Goal: Task Accomplishment & Management: Manage account settings

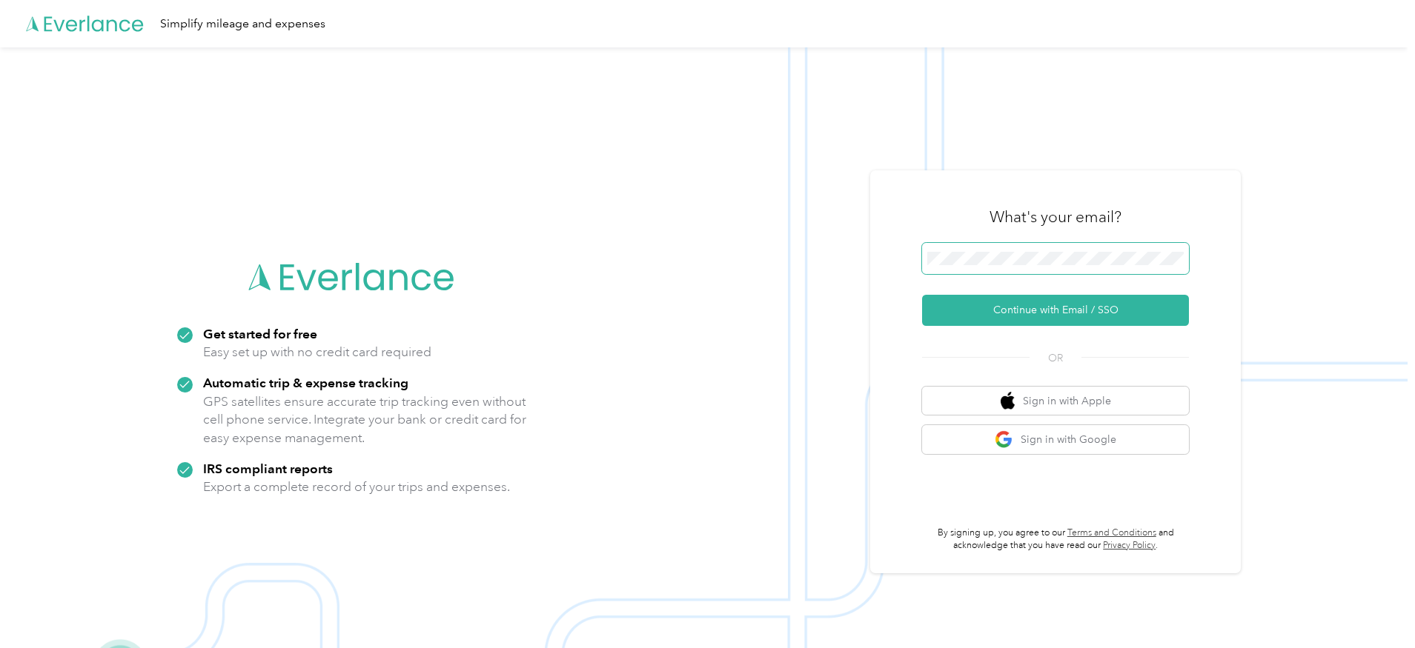
click at [988, 250] on span at bounding box center [1055, 258] width 267 height 31
click at [1006, 314] on button "Continue with Email / SSO" at bounding box center [1055, 310] width 267 height 31
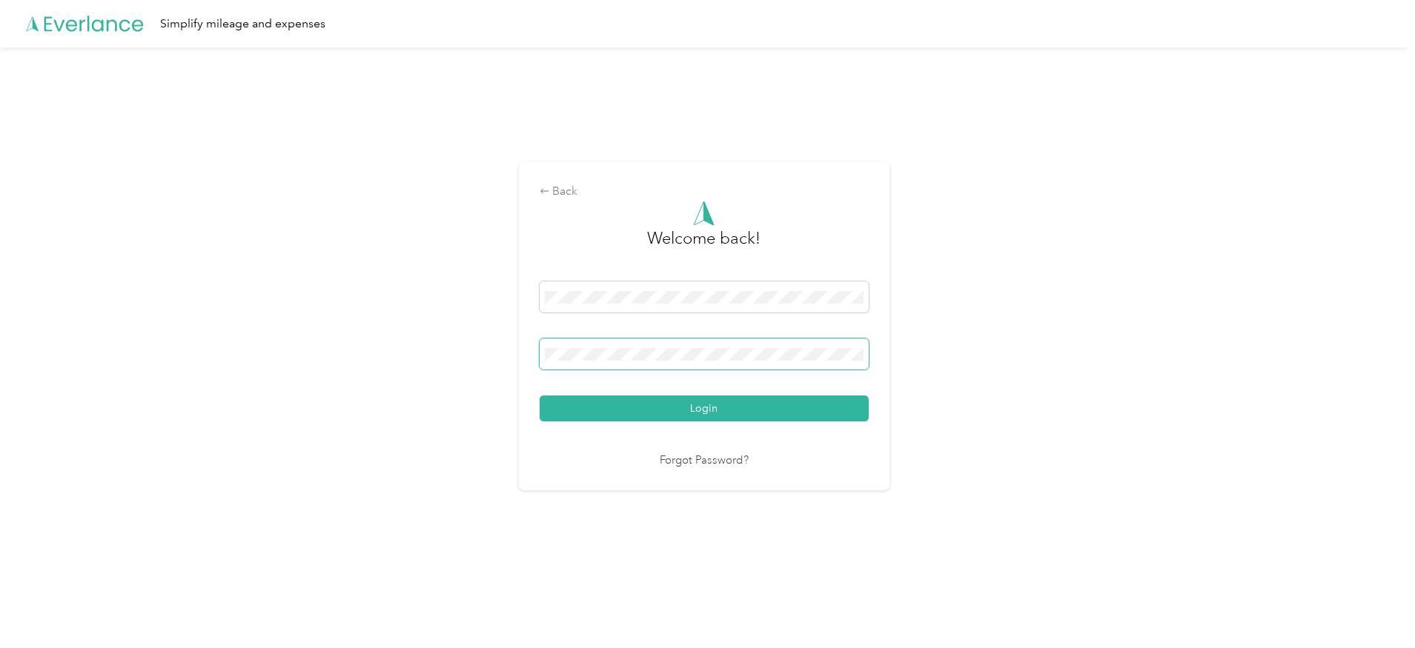
drag, startPoint x: 659, startPoint y: 418, endPoint x: 845, endPoint y: 363, distance: 193.9
click at [659, 418] on button "Login" at bounding box center [703, 409] width 329 height 26
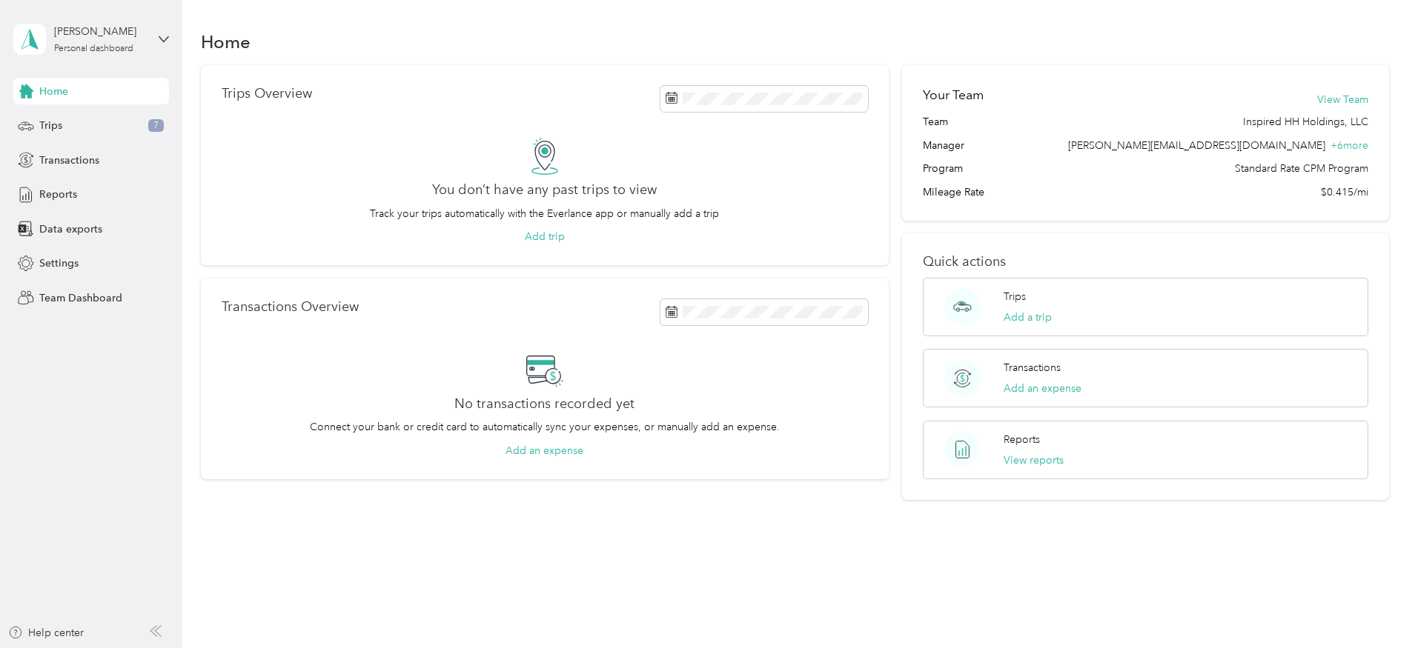
click at [108, 54] on div "[PERSON_NAME] Personal dashboard" at bounding box center [91, 39] width 156 height 52
click at [93, 127] on div "Team dashboard" at bounding box center [211, 122] width 375 height 26
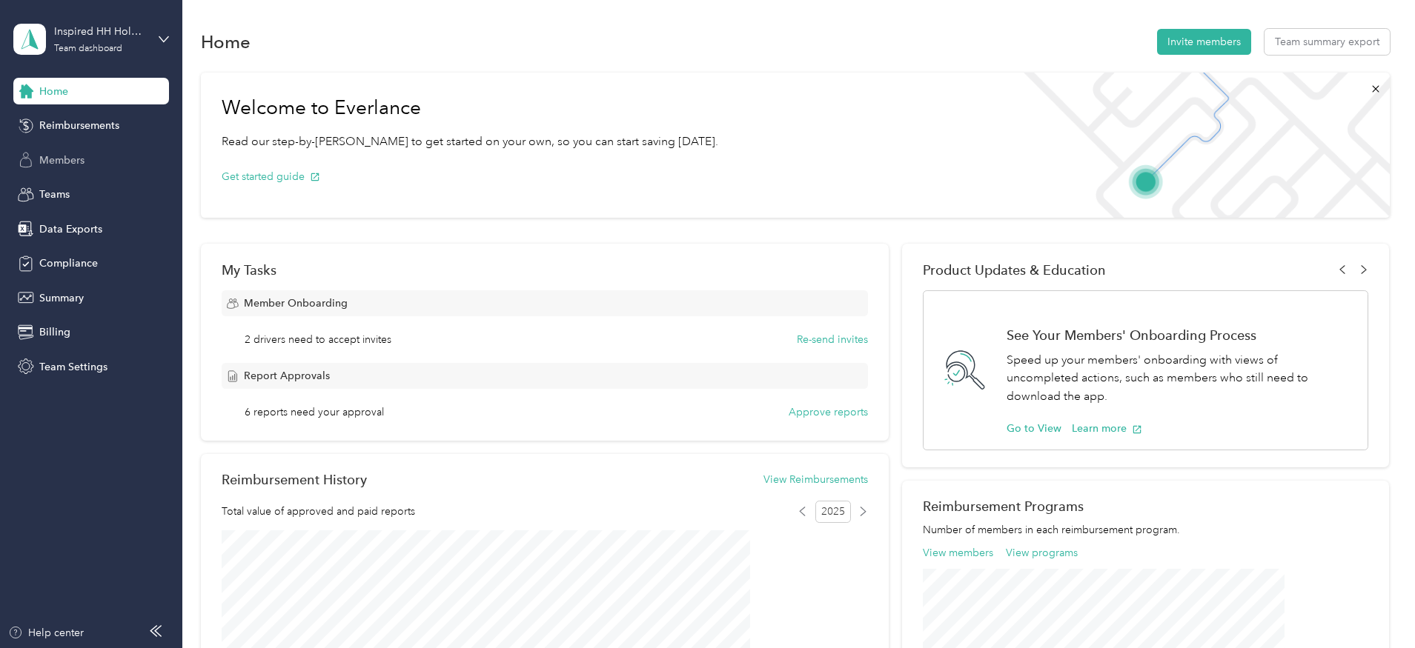
click at [76, 167] on div "Members" at bounding box center [91, 160] width 156 height 27
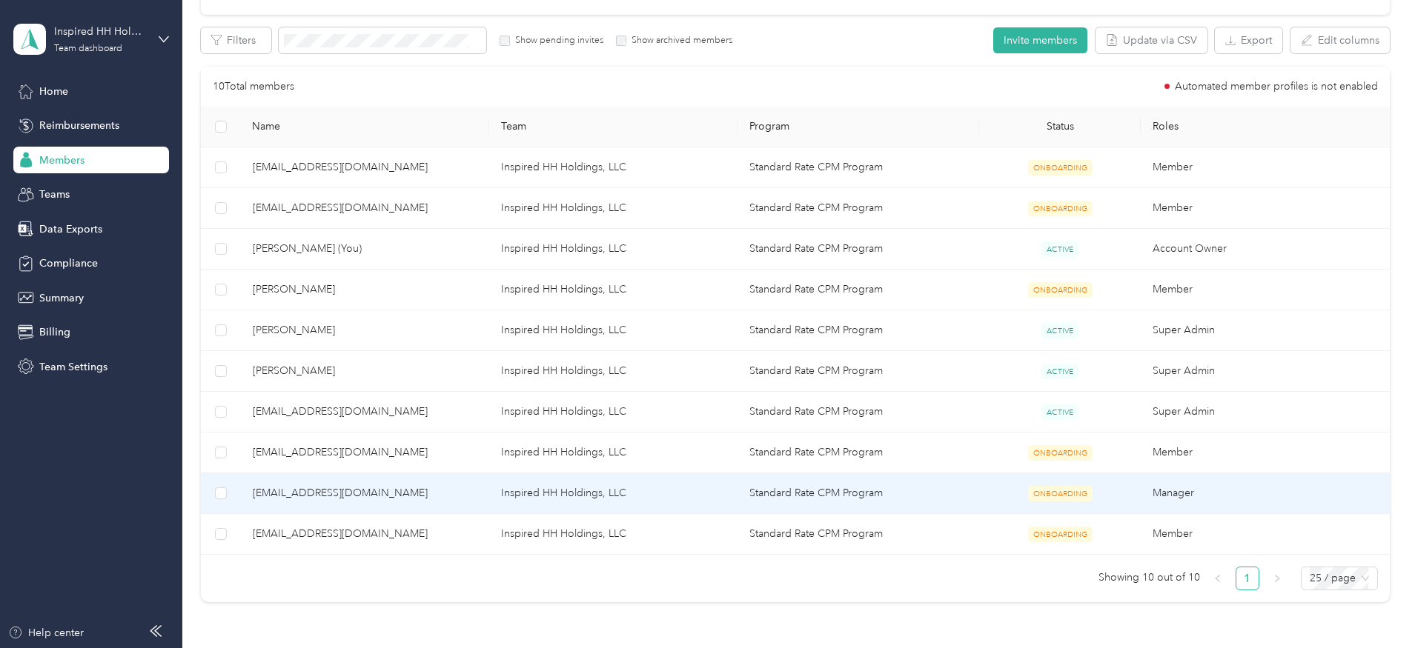
scroll to position [247, 0]
click at [462, 496] on span "[EMAIL_ADDRESS][DOMAIN_NAME]" at bounding box center [365, 495] width 225 height 16
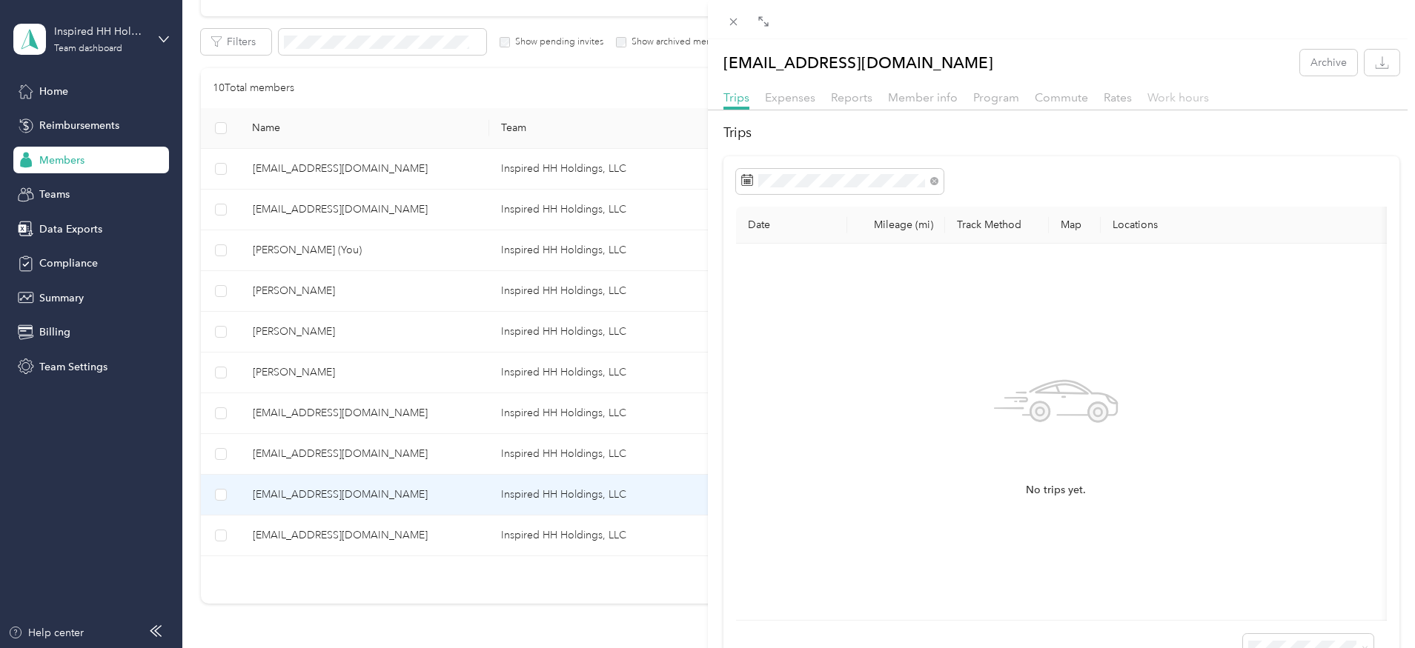
click at [1174, 97] on span "Work hours" at bounding box center [1178, 97] width 62 height 14
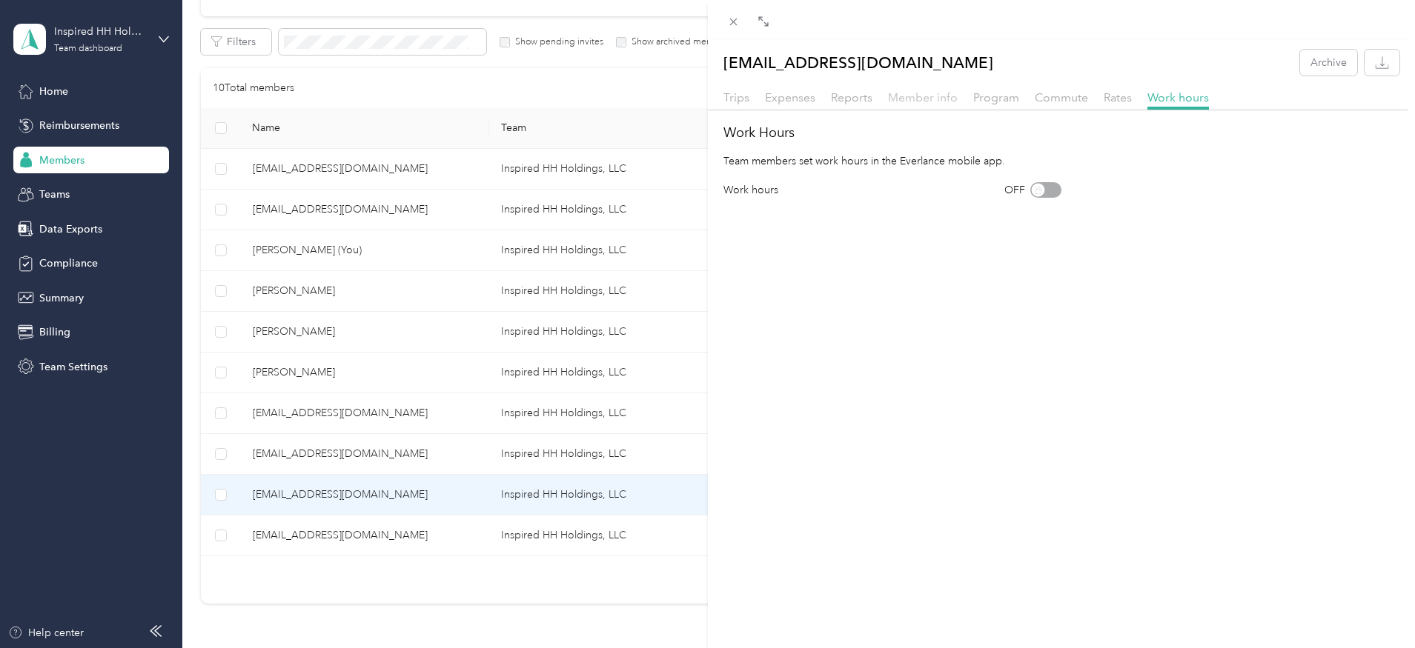
click at [906, 101] on span "Member info" at bounding box center [923, 97] width 70 height 14
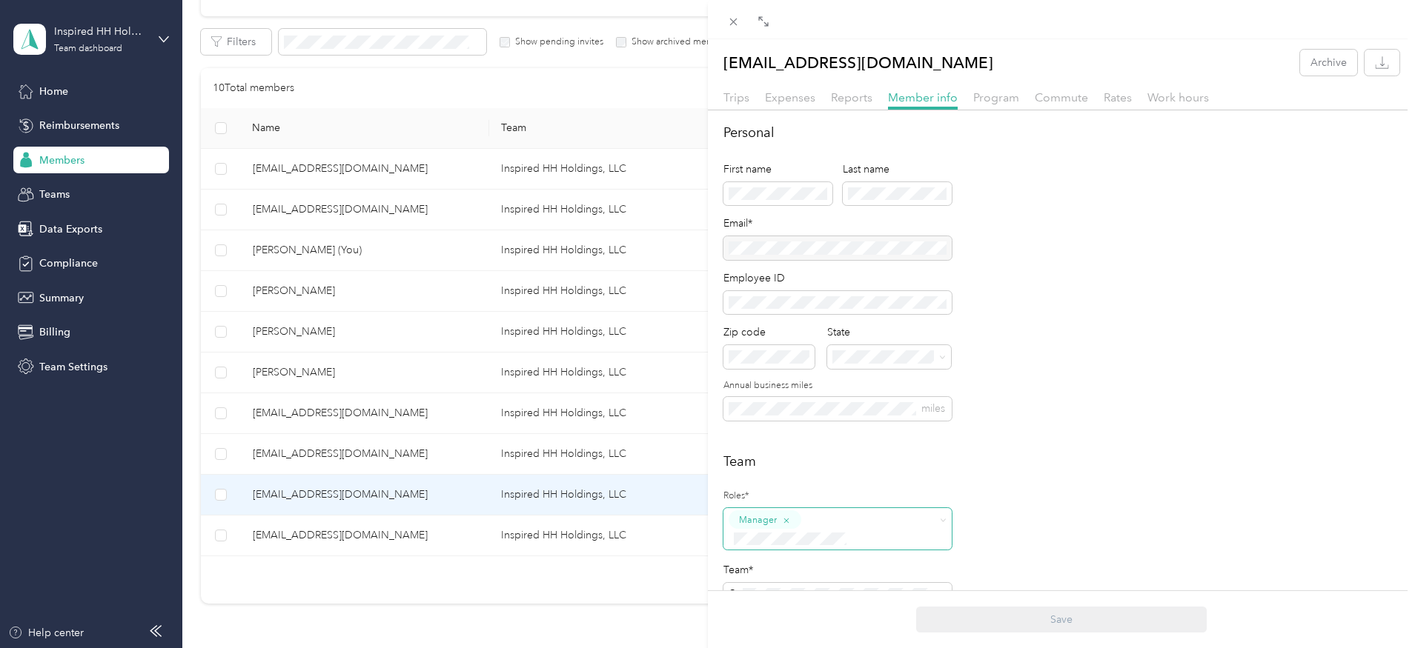
click at [797, 528] on div "Manager" at bounding box center [764, 520] width 73 height 19
click at [848, 388] on ol "Member Reviewer Manager Limited Manager Super Admin Account Owner" at bounding box center [837, 421] width 228 height 171
click at [782, 385] on ol "Member Reviewer Manager Limited Manager Super Admin Account Owner" at bounding box center [837, 418] width 228 height 171
click at [787, 519] on icon "button" at bounding box center [786, 520] width 9 height 9
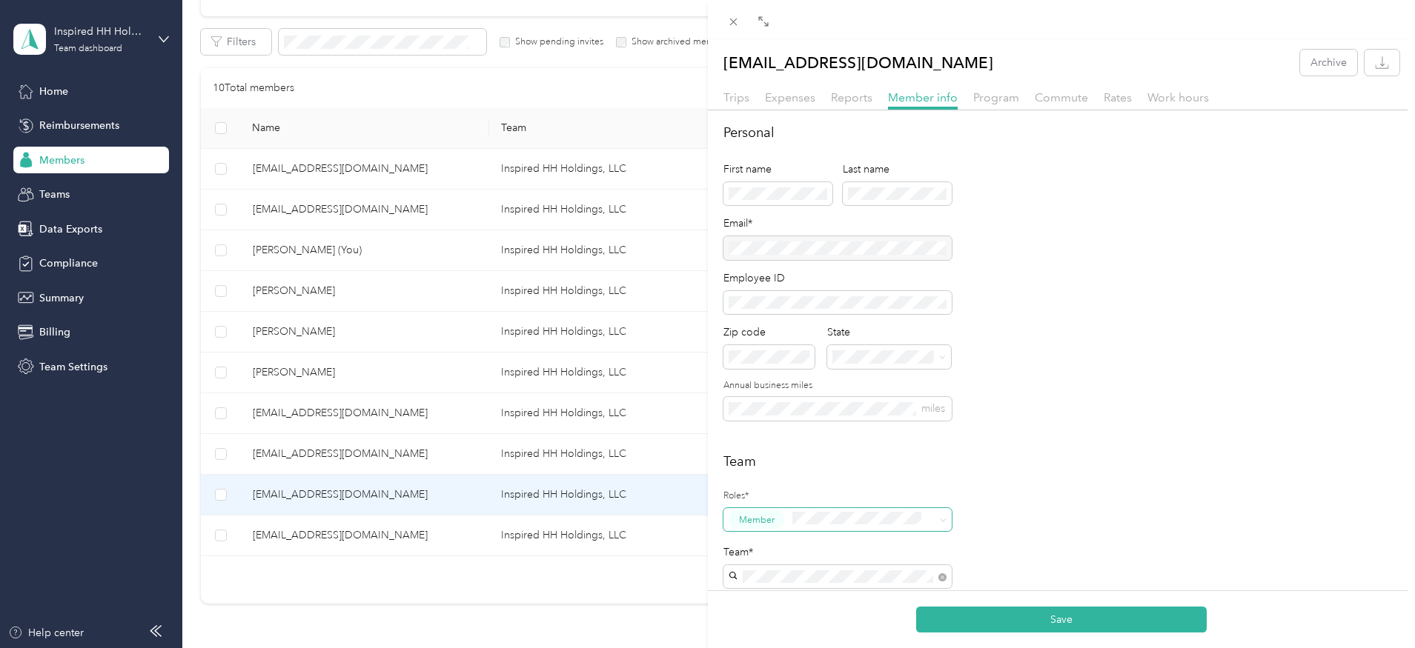
click at [764, 516] on span "Member" at bounding box center [757, 520] width 36 height 13
click at [749, 382] on li "Reviewer" at bounding box center [837, 378] width 228 height 29
click at [781, 525] on button "Member" at bounding box center [756, 520] width 56 height 19
click at [788, 354] on div "Member" at bounding box center [829, 348] width 190 height 19
click at [1085, 622] on button "Save" at bounding box center [1061, 620] width 290 height 26
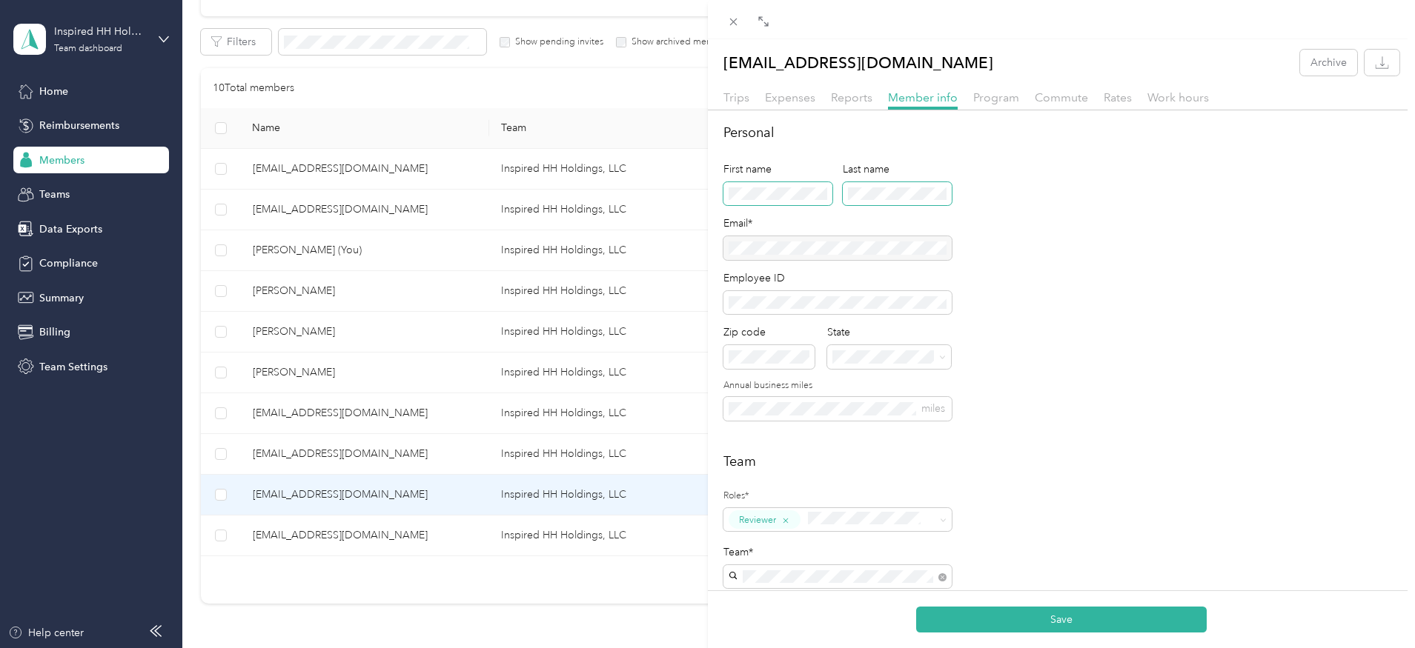
click at [916, 607] on button "Save" at bounding box center [1061, 620] width 290 height 26
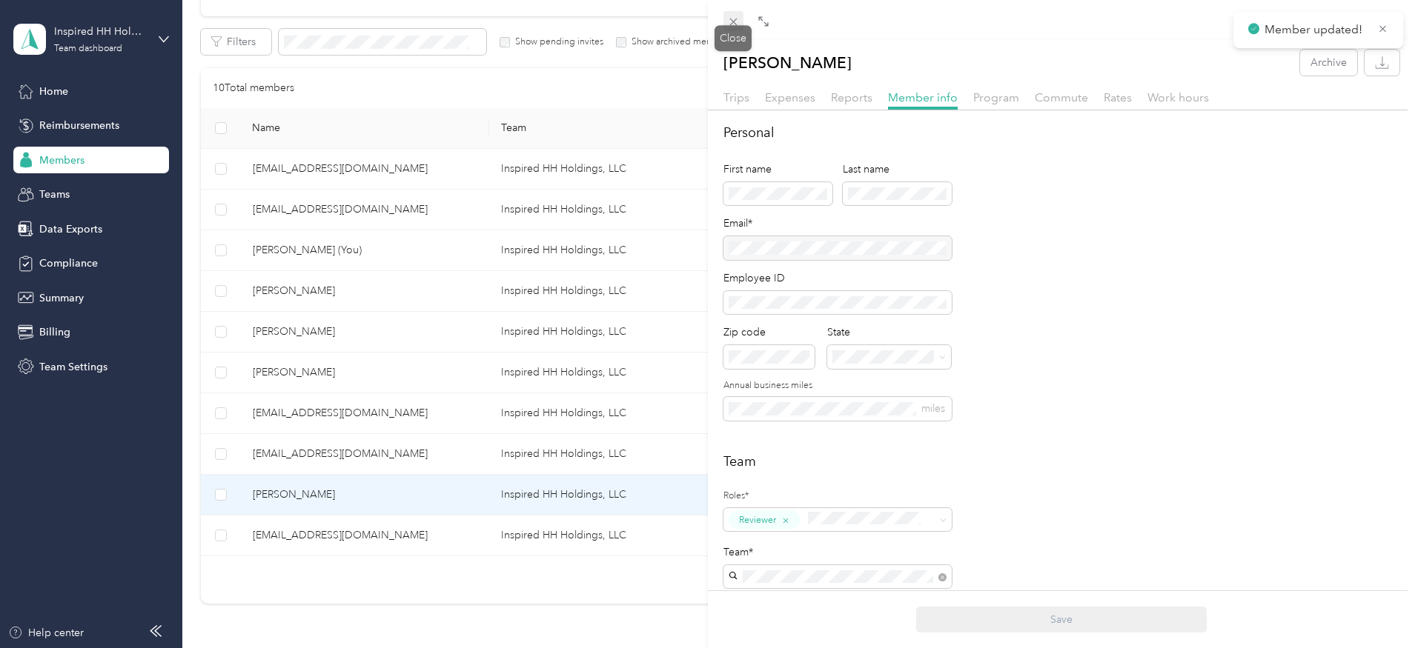
click at [725, 24] on span at bounding box center [733, 21] width 21 height 21
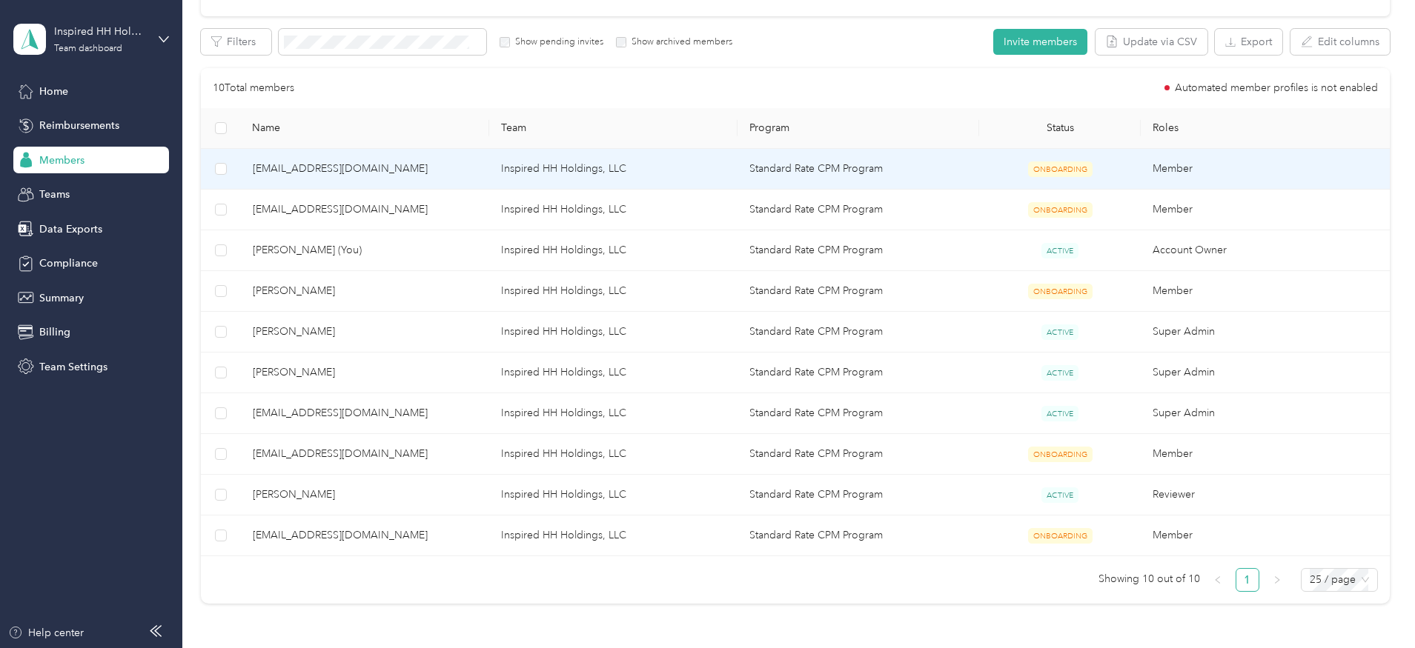
click at [455, 166] on span "[EMAIL_ADDRESS][DOMAIN_NAME]" at bounding box center [365, 169] width 225 height 16
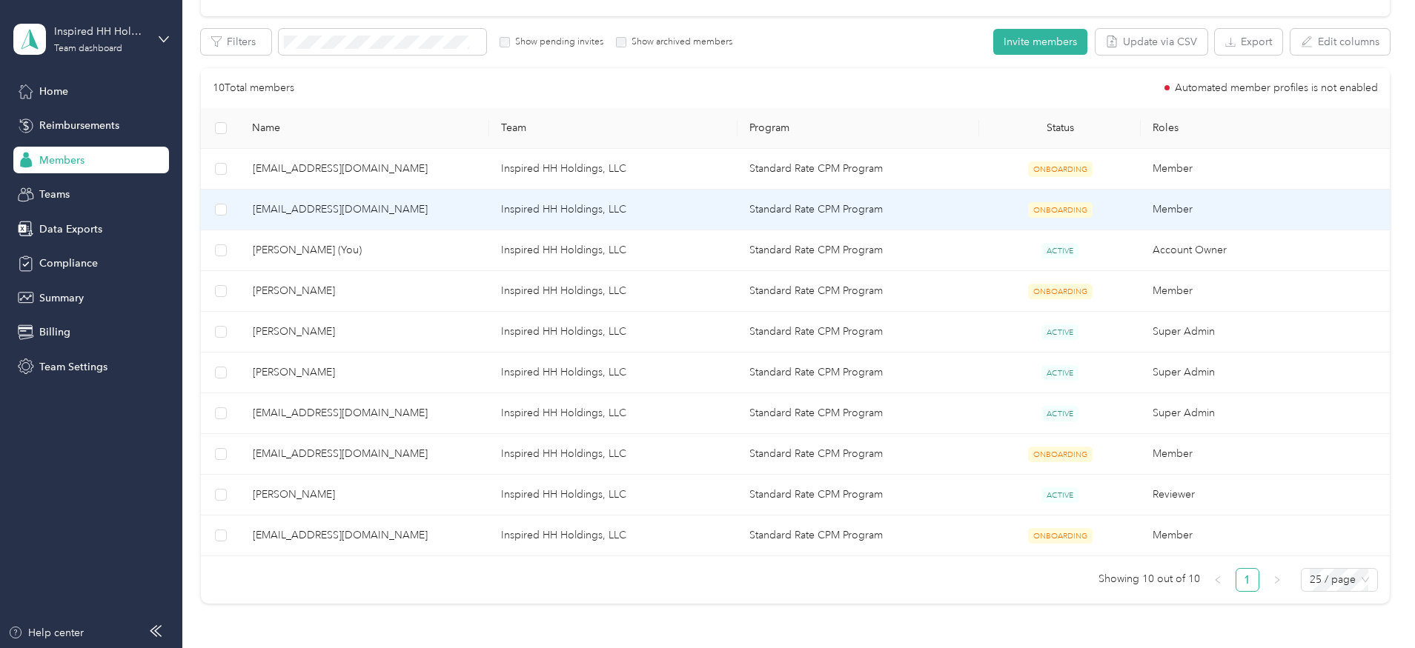
click at [439, 207] on span "[EMAIL_ADDRESS][DOMAIN_NAME]" at bounding box center [365, 210] width 225 height 16
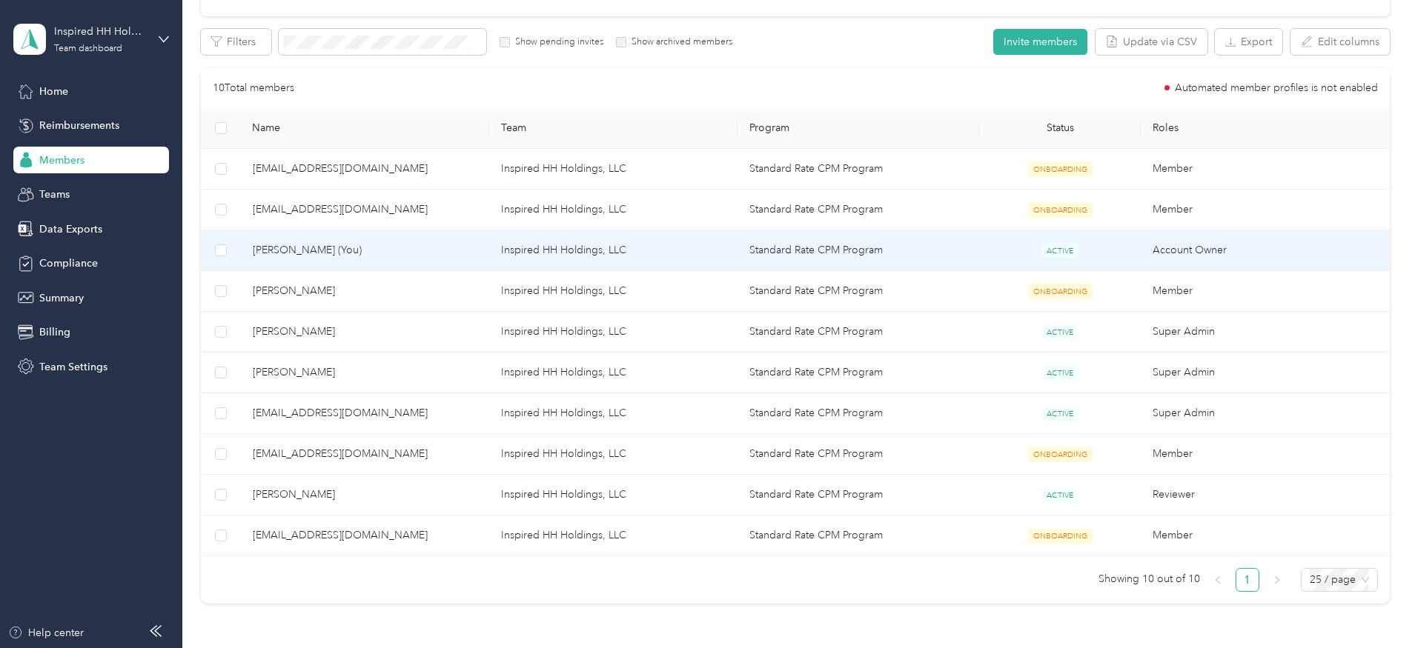
click at [387, 247] on span "[PERSON_NAME] (You)" at bounding box center [365, 250] width 225 height 16
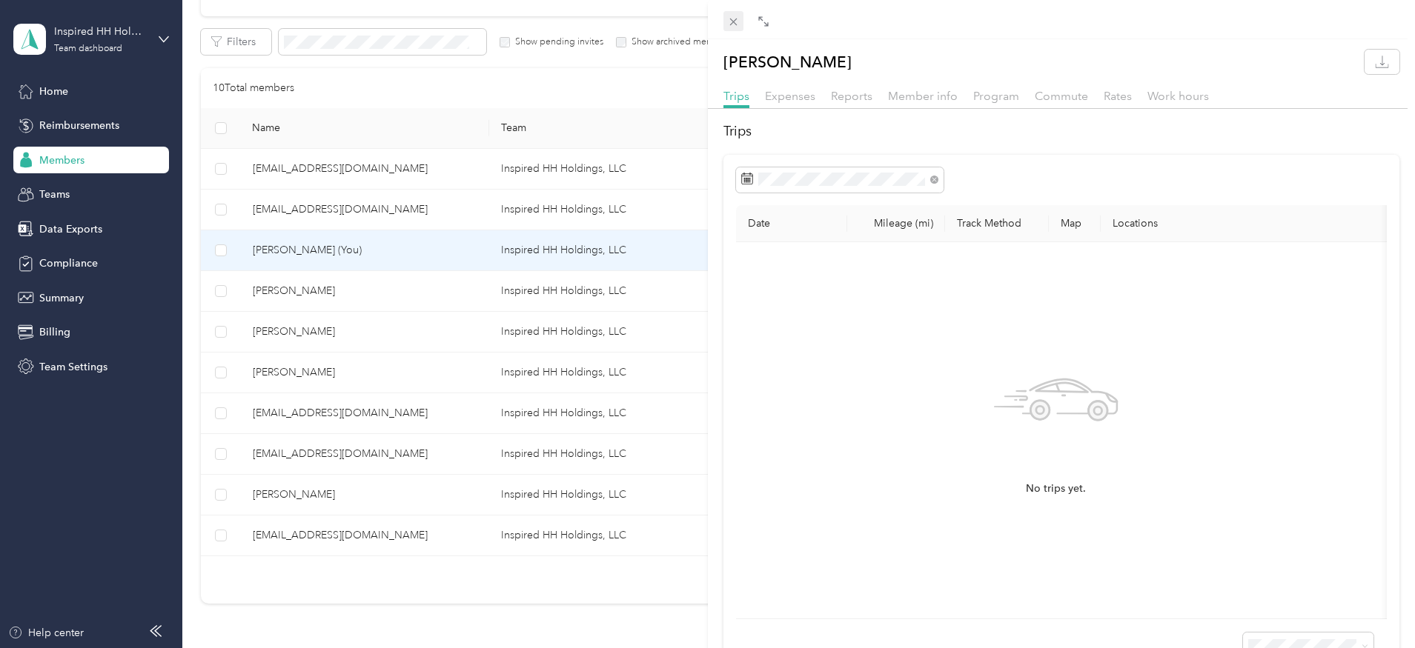
click at [737, 25] on icon at bounding box center [733, 22] width 13 height 13
